Goal: Information Seeking & Learning: Check status

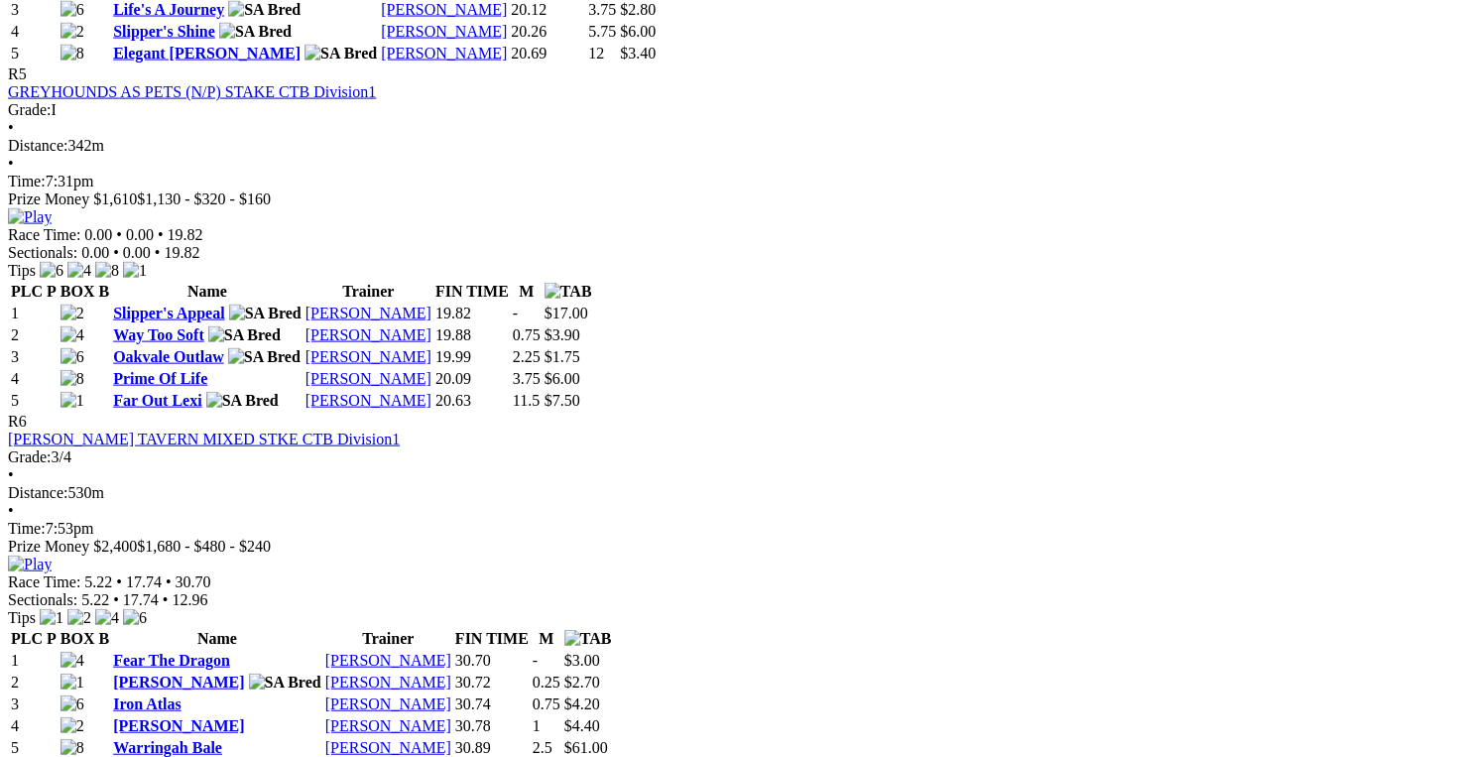
scroll to position [2381, 0]
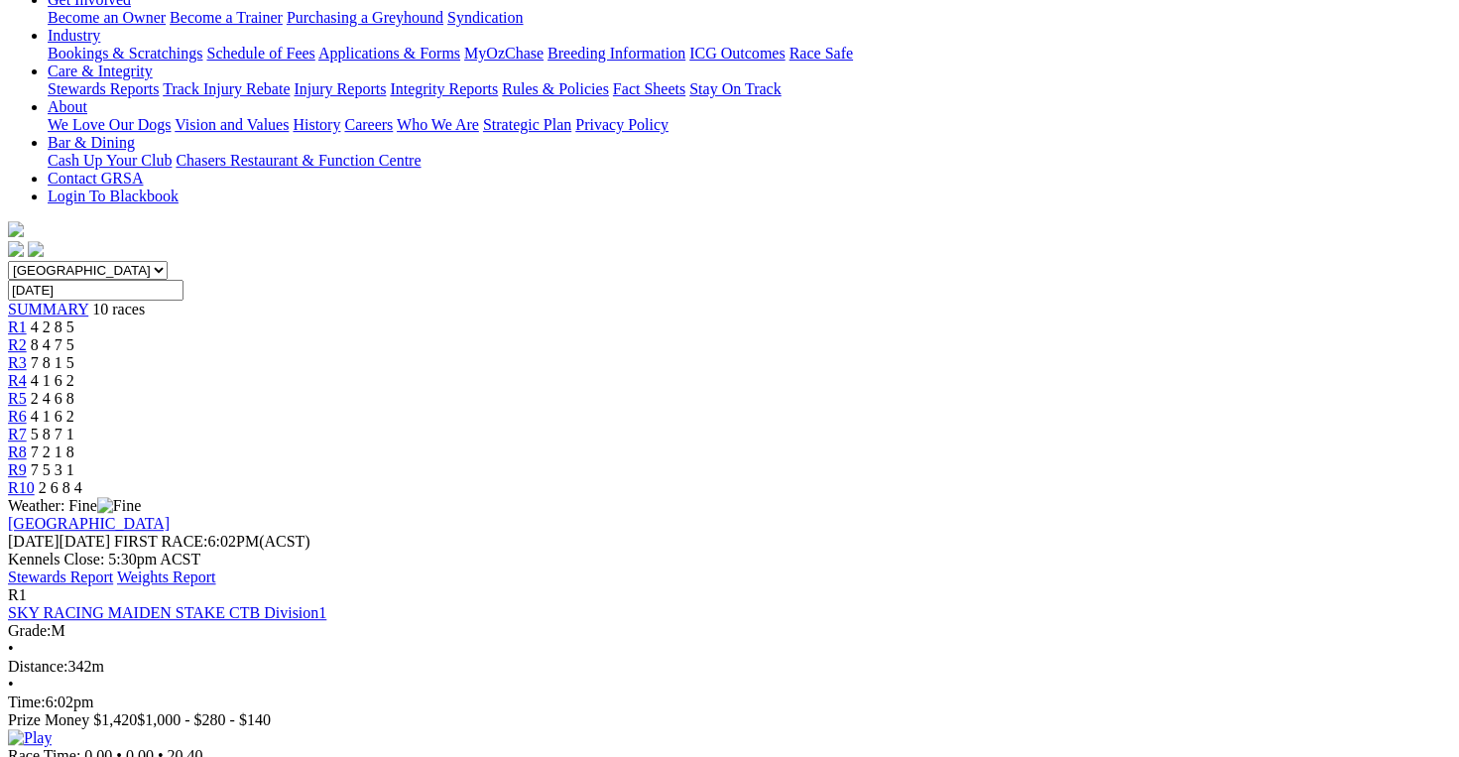
scroll to position [496, 0]
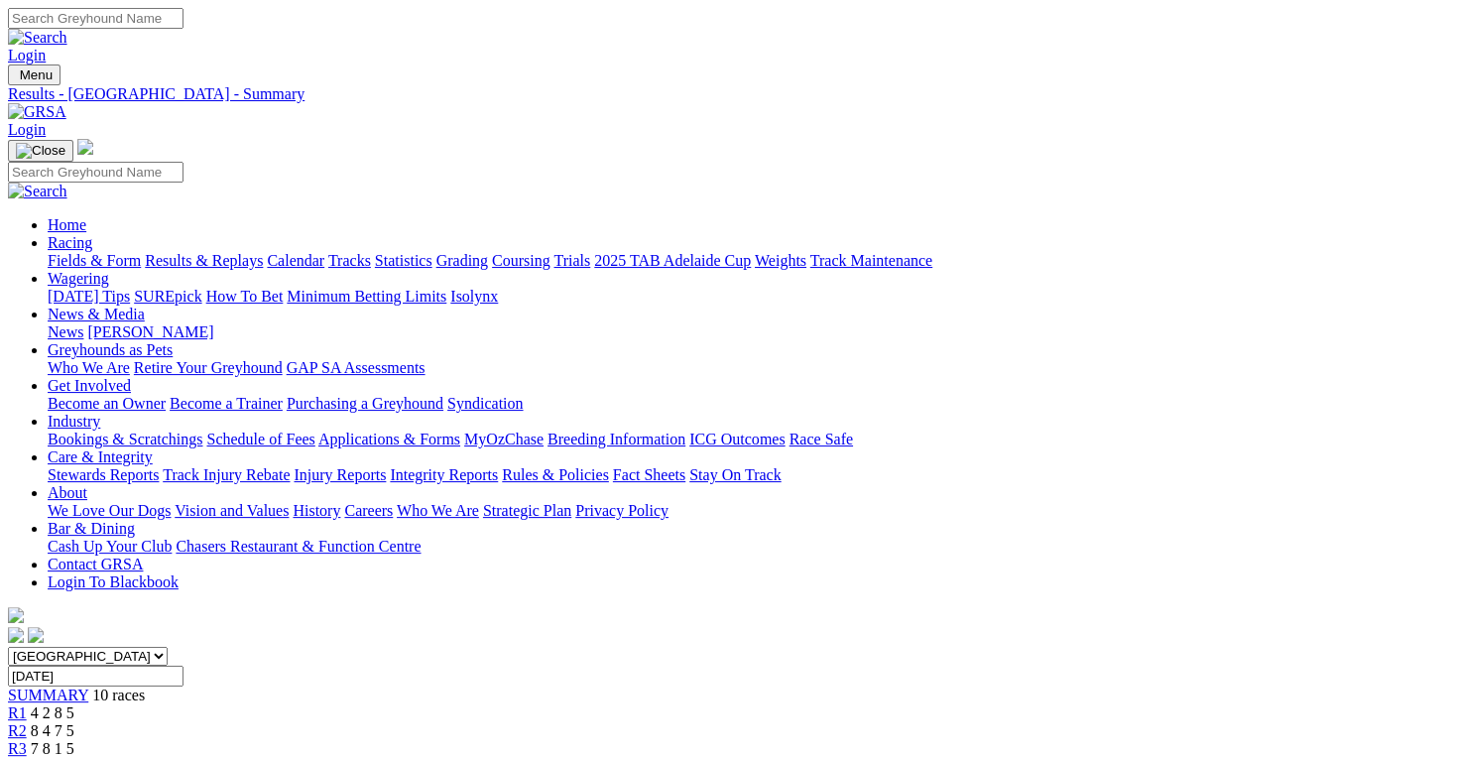
click at [590, 252] on link "Trials" at bounding box center [571, 260] width 37 height 17
